Goal: Task Accomplishment & Management: Use online tool/utility

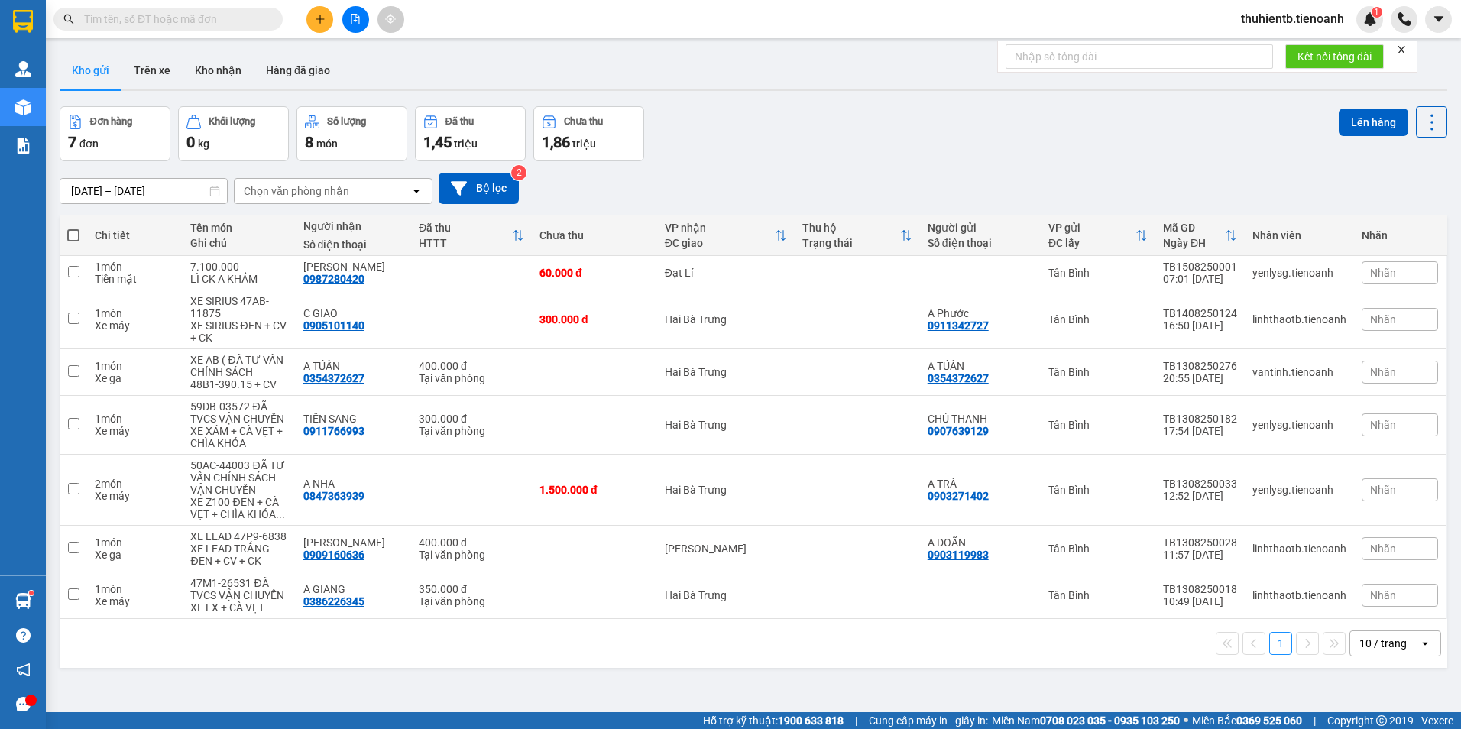
click at [221, 17] on input "text" at bounding box center [174, 19] width 180 height 17
paste input "0793545169"
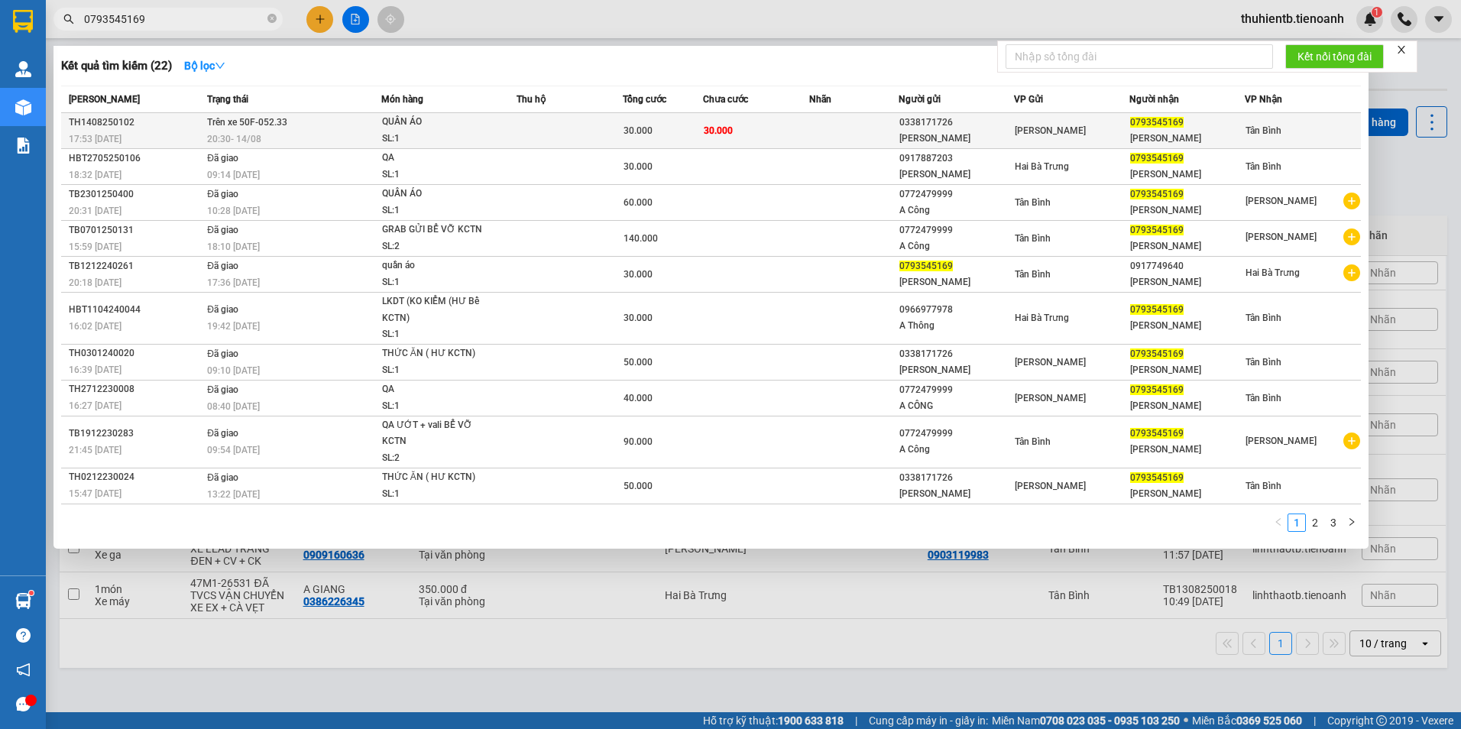
type input "0793545169"
click at [755, 140] on td "30.000" at bounding box center [756, 131] width 107 height 36
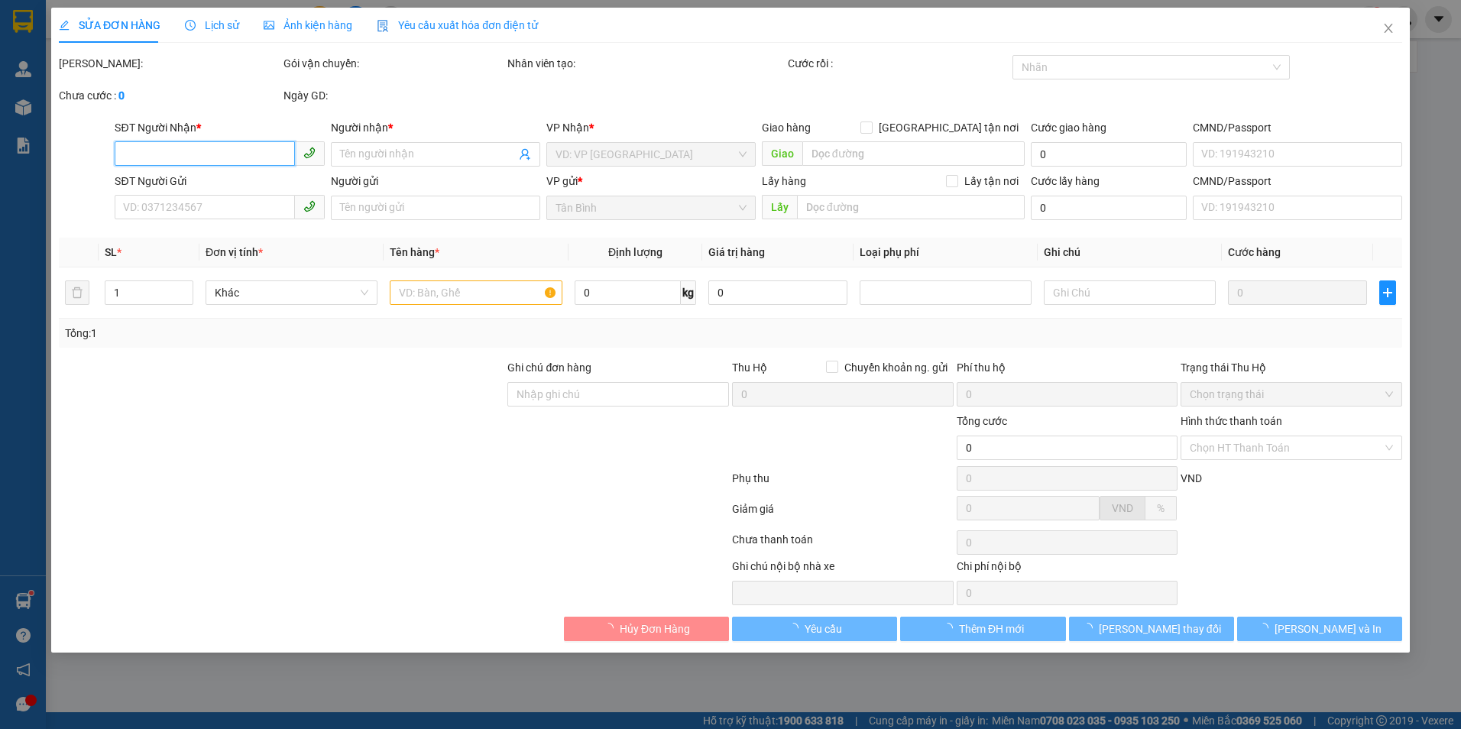
type input "0793545169"
type input "[PERSON_NAME]"
type input "0338171726"
type input "LAN HƯƠNG"
type input "30.000"
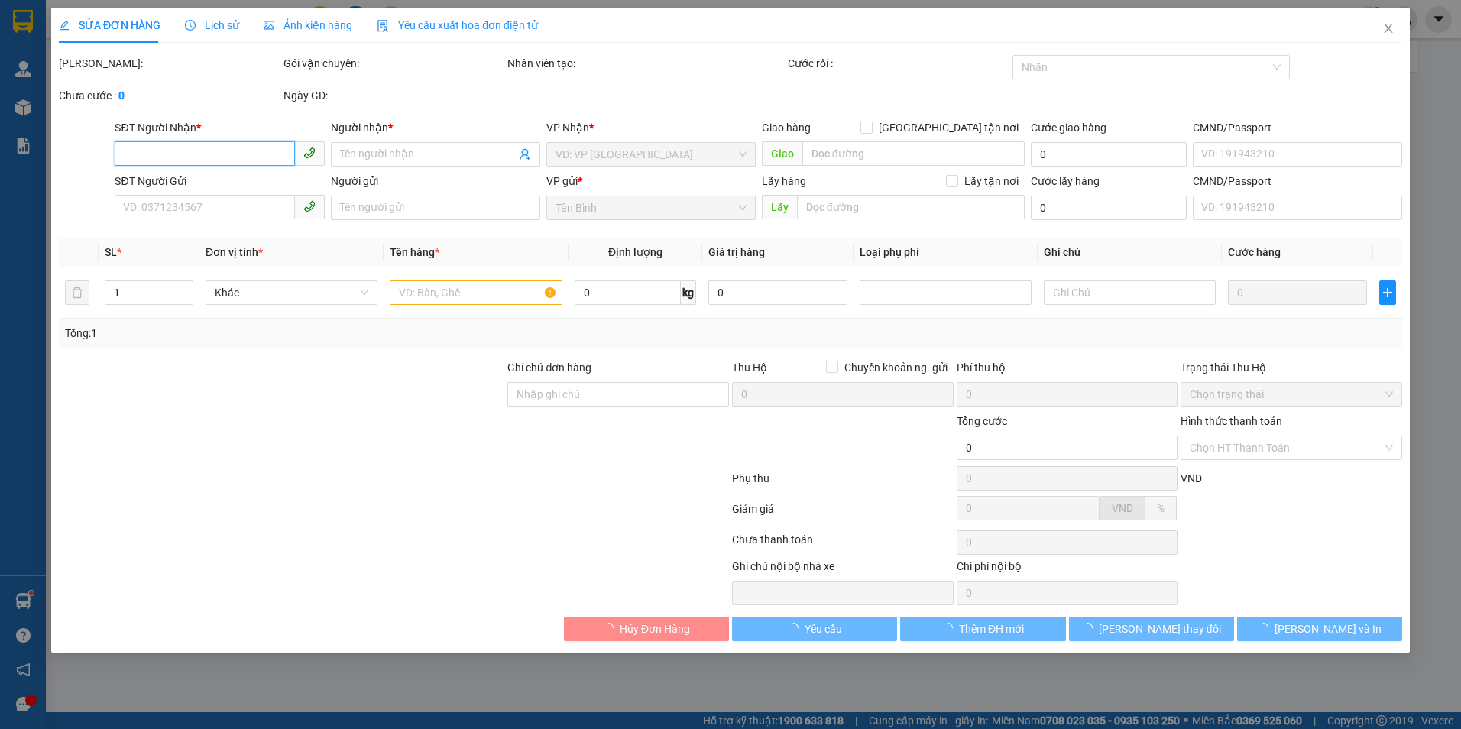
type input "30.000"
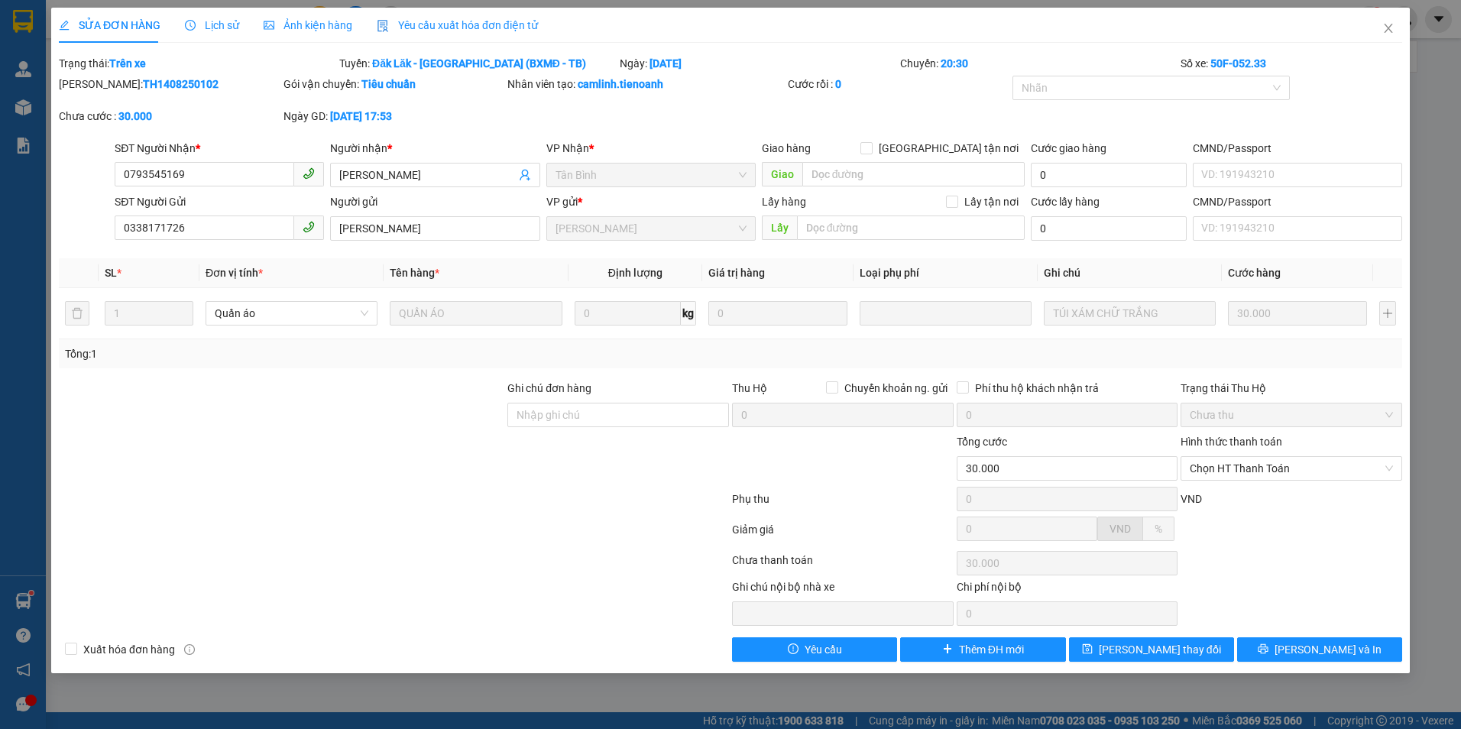
click at [229, 26] on span "Lịch sử" at bounding box center [212, 25] width 54 height 12
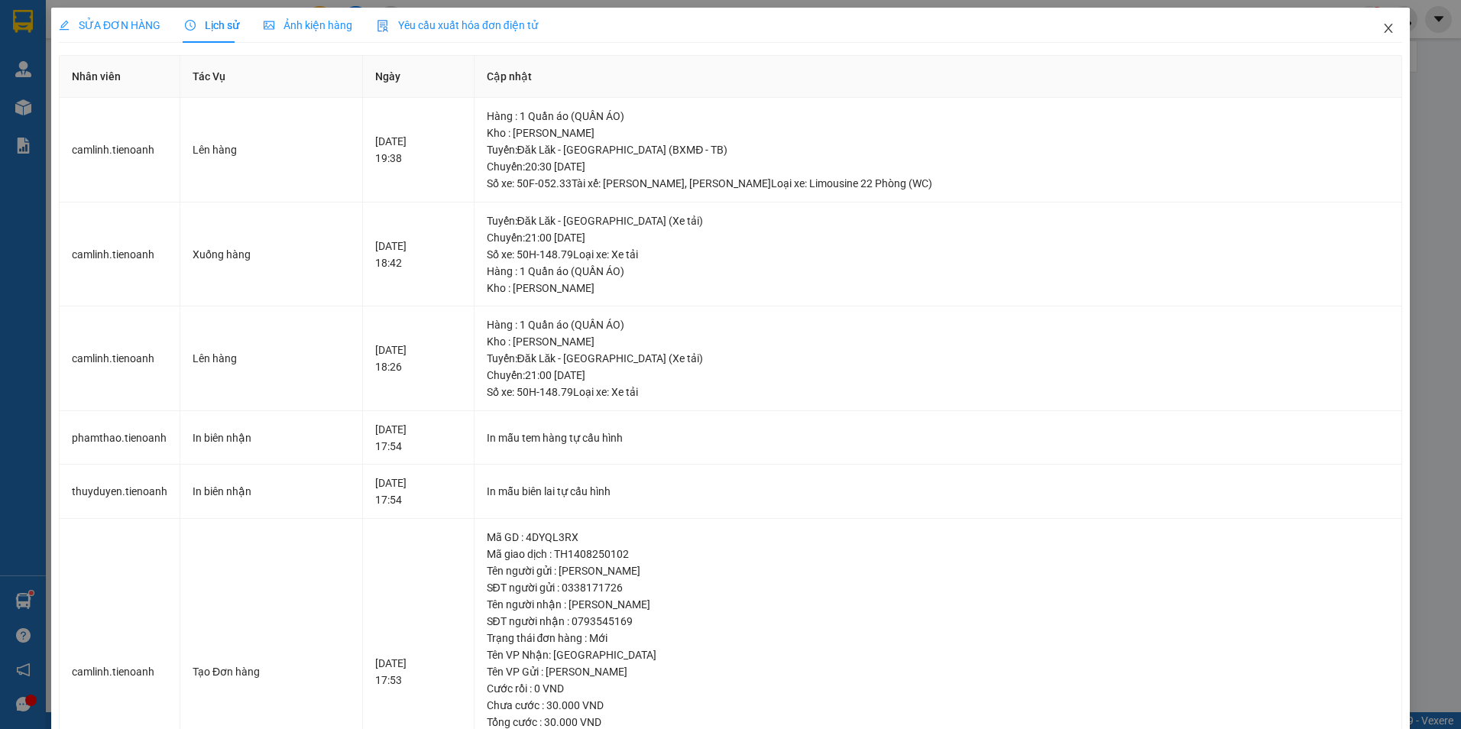
click at [1382, 29] on icon "close" at bounding box center [1388, 28] width 12 height 12
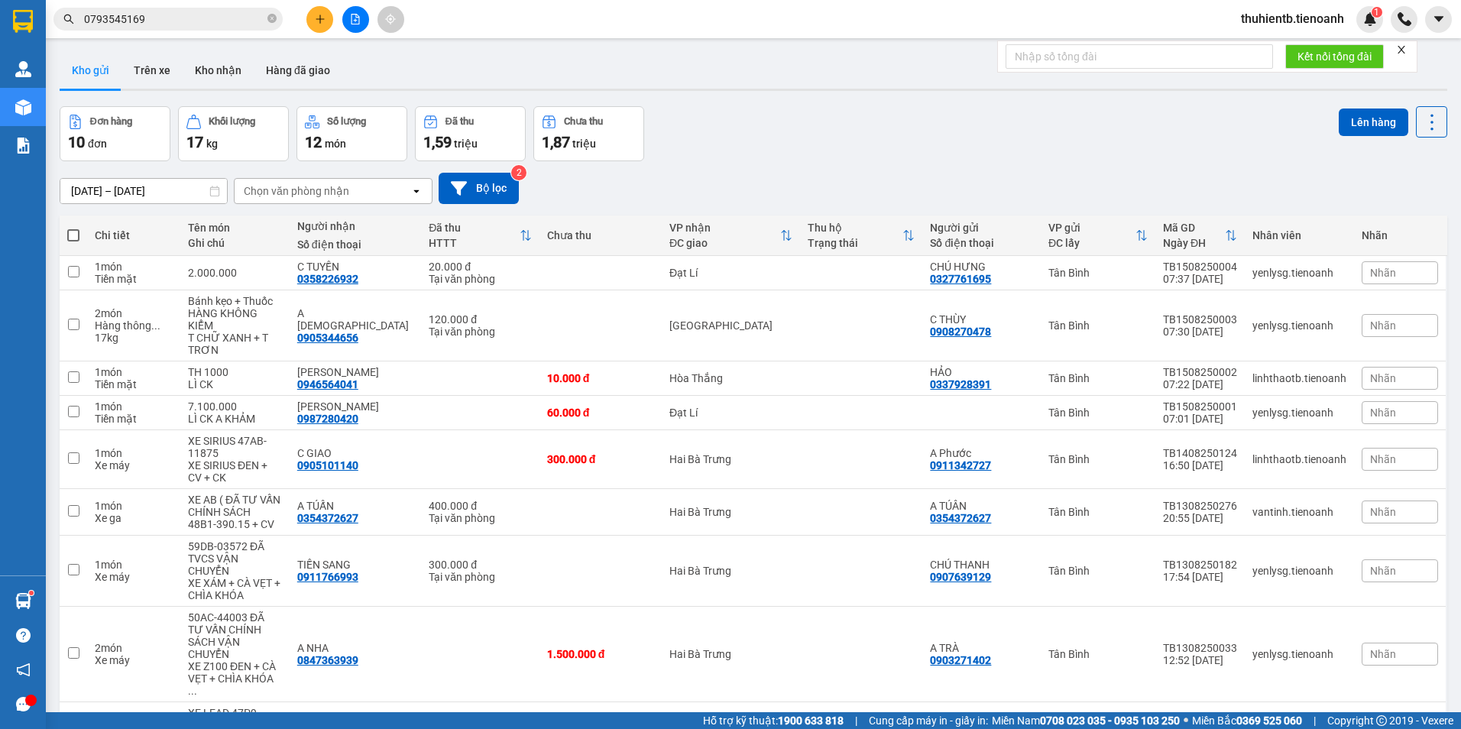
click at [165, 12] on input "0793545169" at bounding box center [174, 19] width 180 height 17
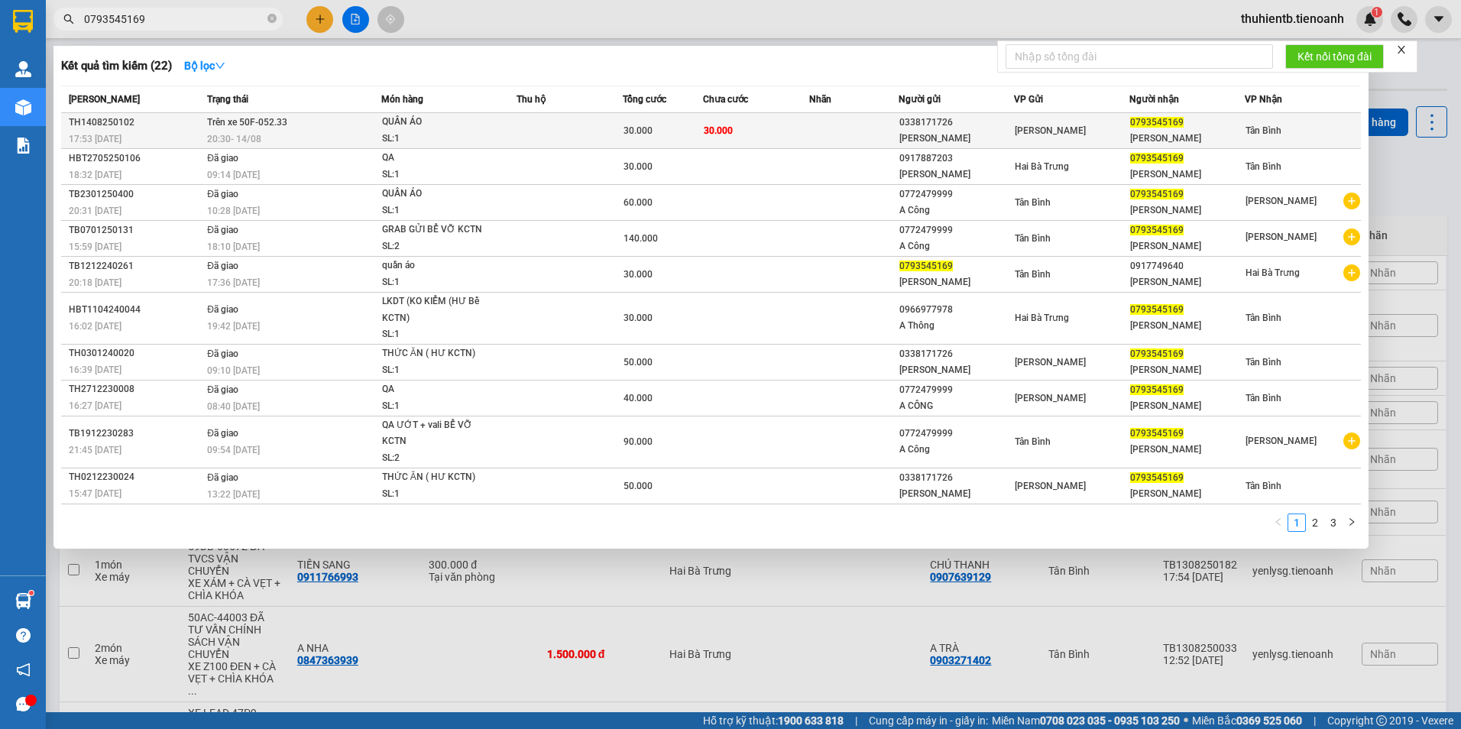
click at [259, 113] on td "Trên xe 50F-052.33 20:30 - 14/08" at bounding box center [292, 131] width 178 height 36
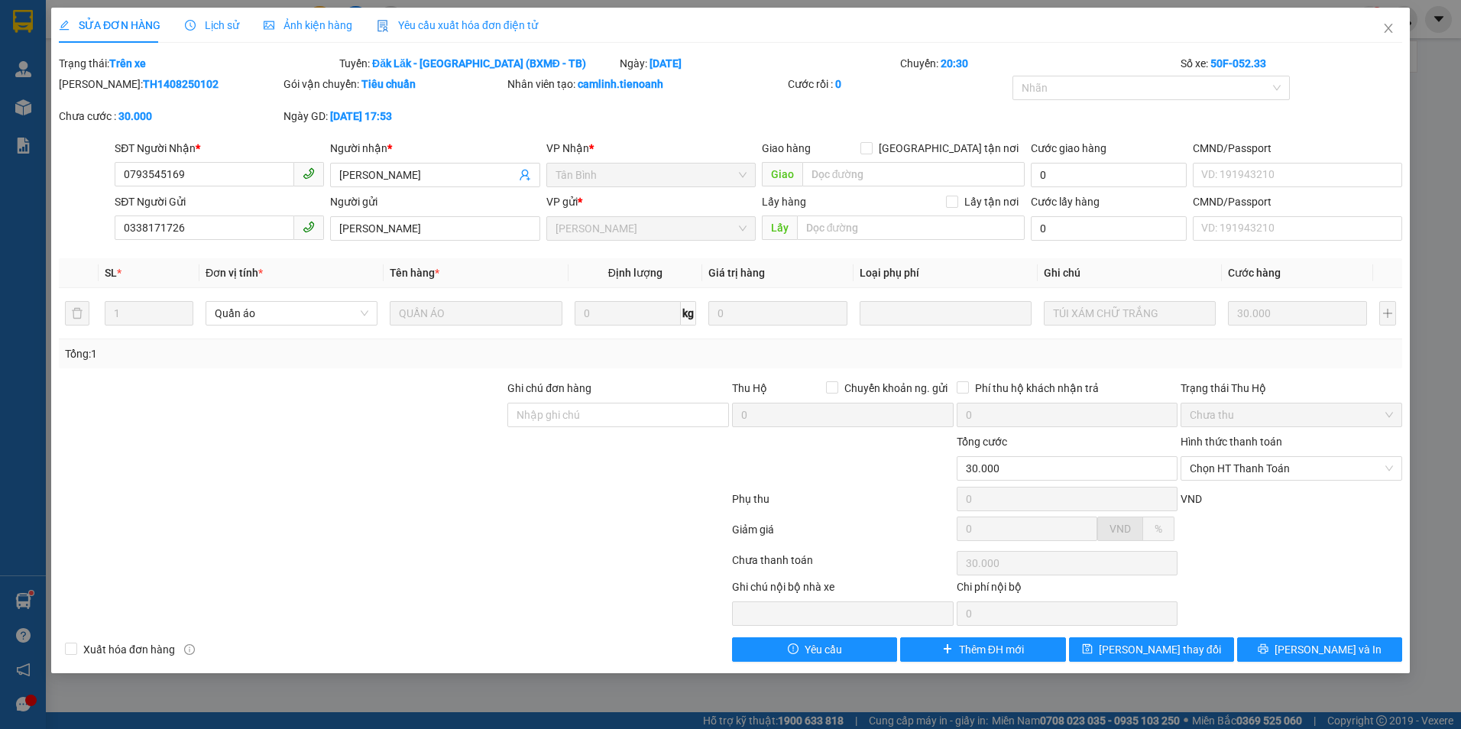
click at [206, 21] on span "Lịch sử" at bounding box center [212, 25] width 54 height 12
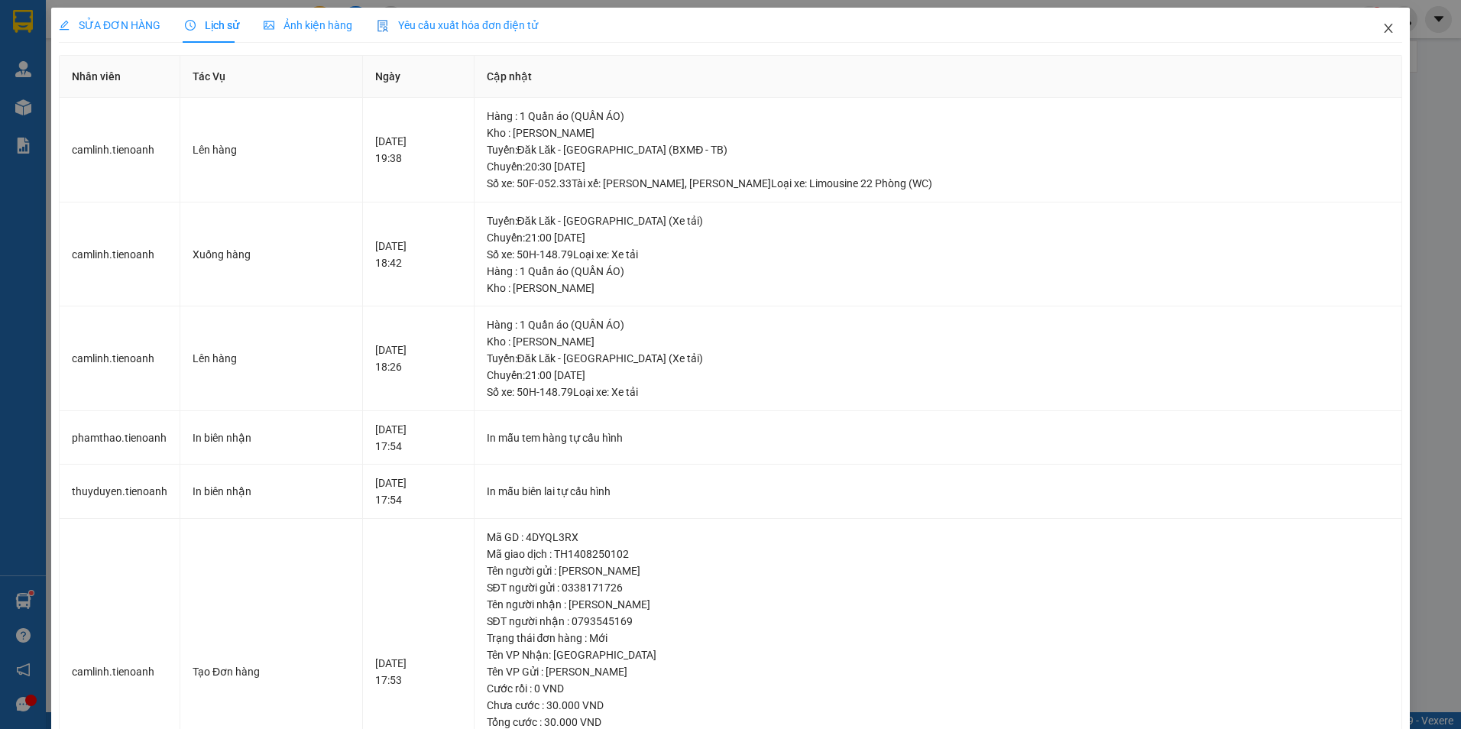
click at [1385, 31] on span "Close" at bounding box center [1388, 29] width 43 height 43
